Goal: Find specific page/section: Find specific page/section

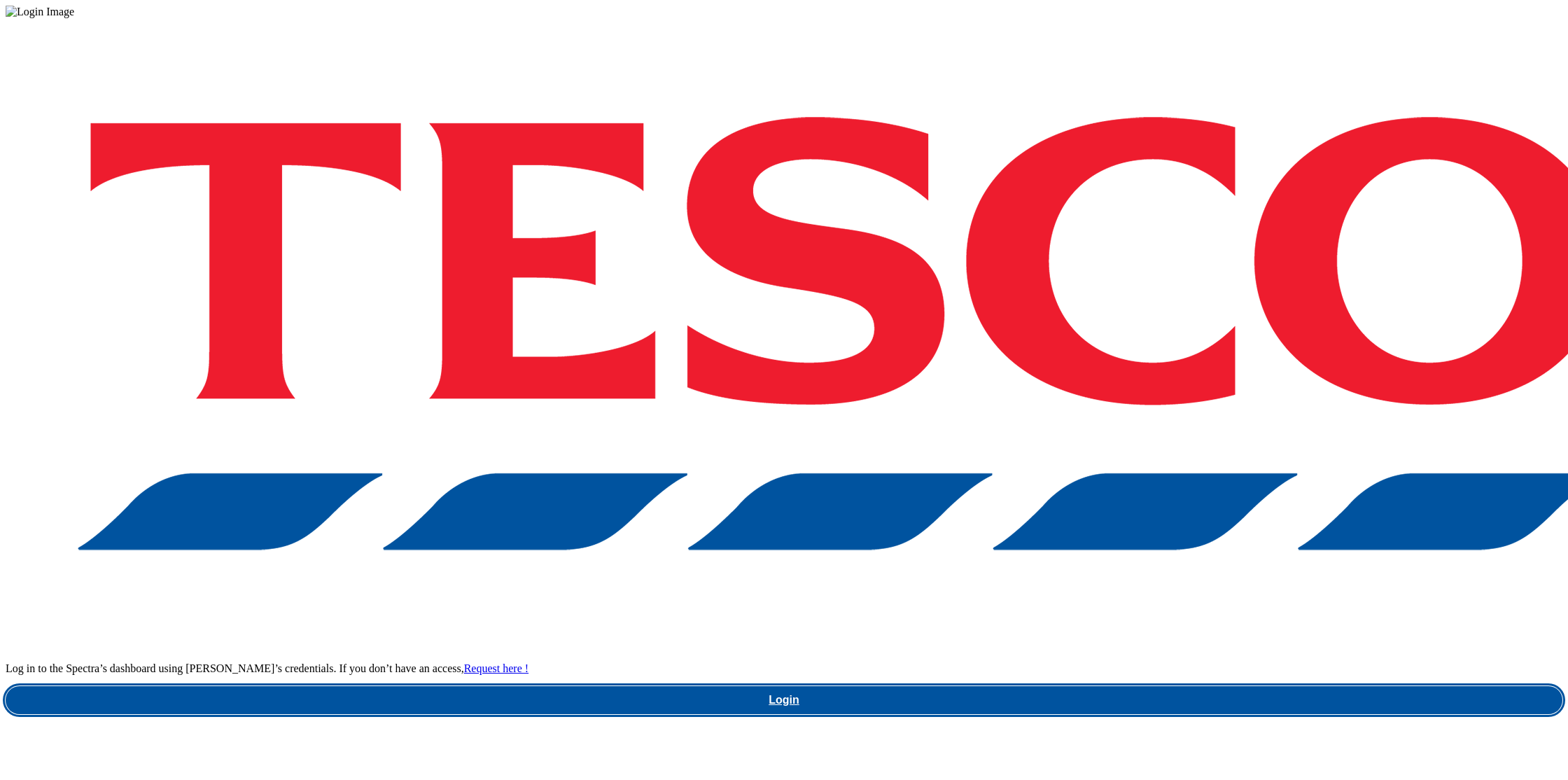
click at [1179, 686] on link "Login" at bounding box center [784, 700] width 1557 height 28
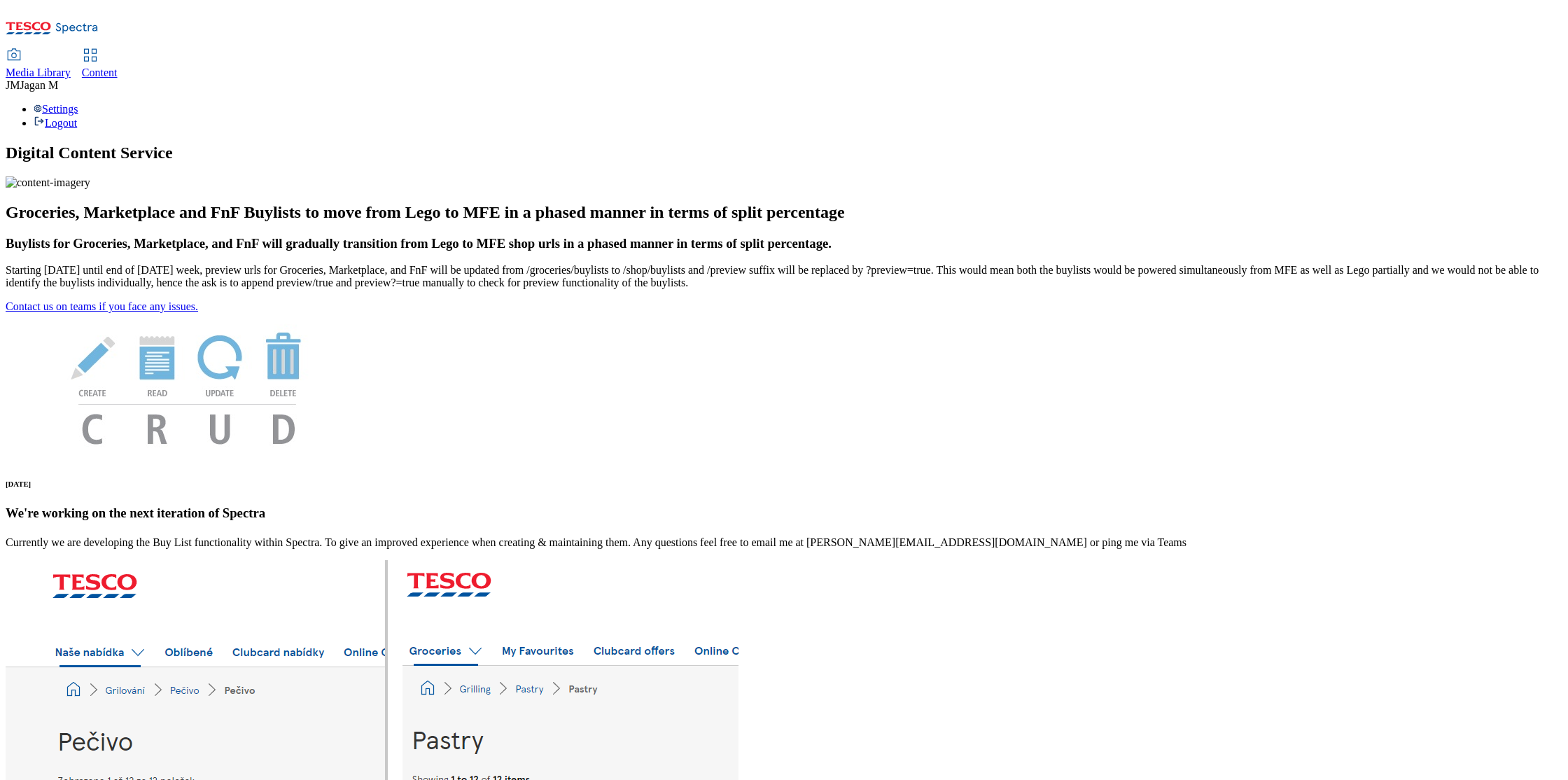
click at [70, 67] on span "Media Library" at bounding box center [37, 72] width 65 height 12
